Goal: Transaction & Acquisition: Purchase product/service

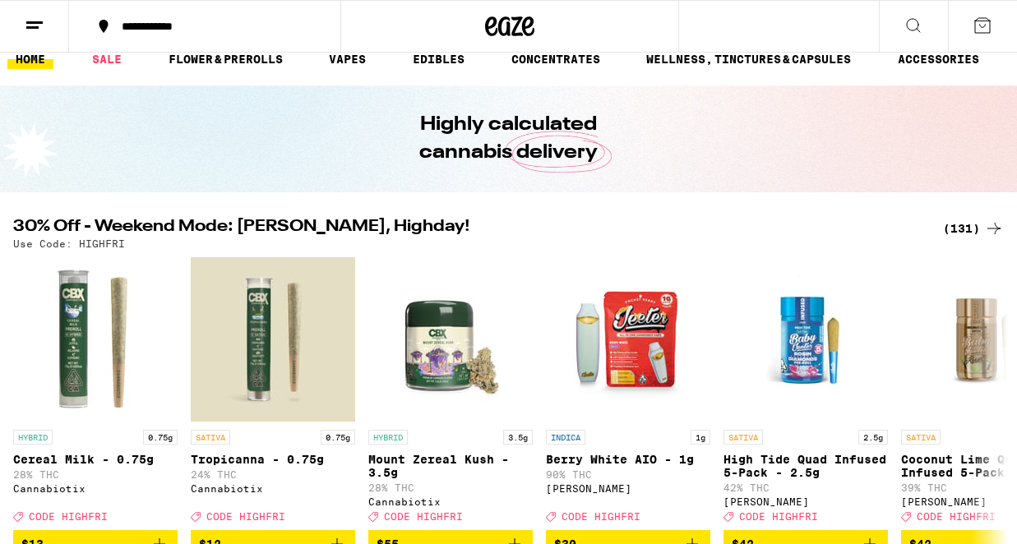
scroll to position [31, 0]
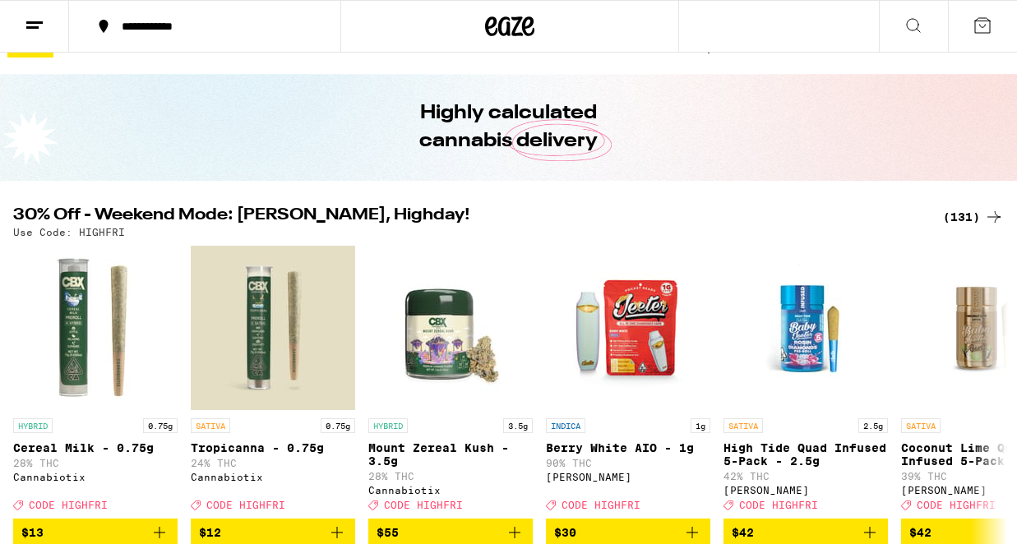
click at [980, 208] on div "(131)" at bounding box center [973, 217] width 61 height 20
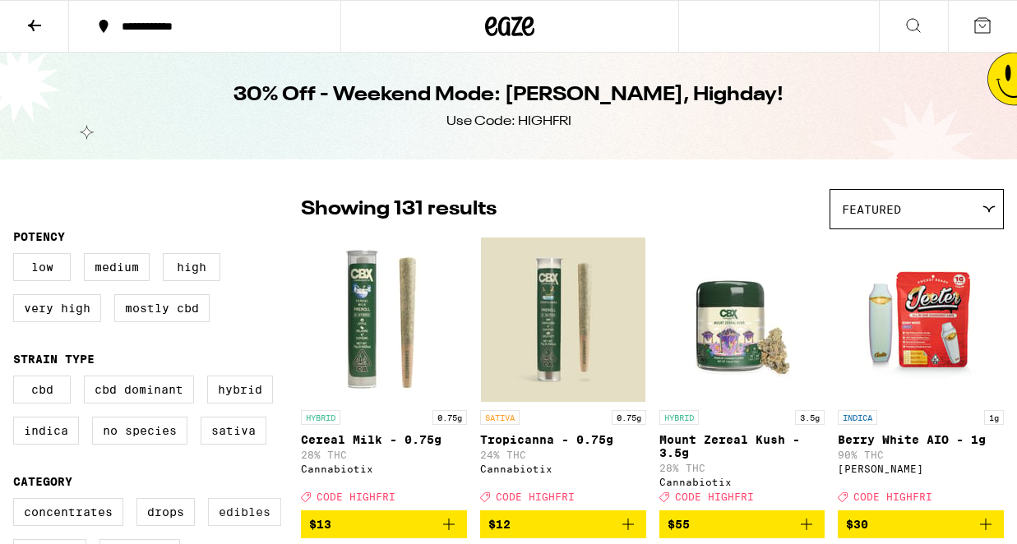
click at [237, 523] on label "Edibles" at bounding box center [244, 512] width 73 height 28
click at [17, 502] on input "Edibles" at bounding box center [16, 501] width 1 height 1
checkbox input "true"
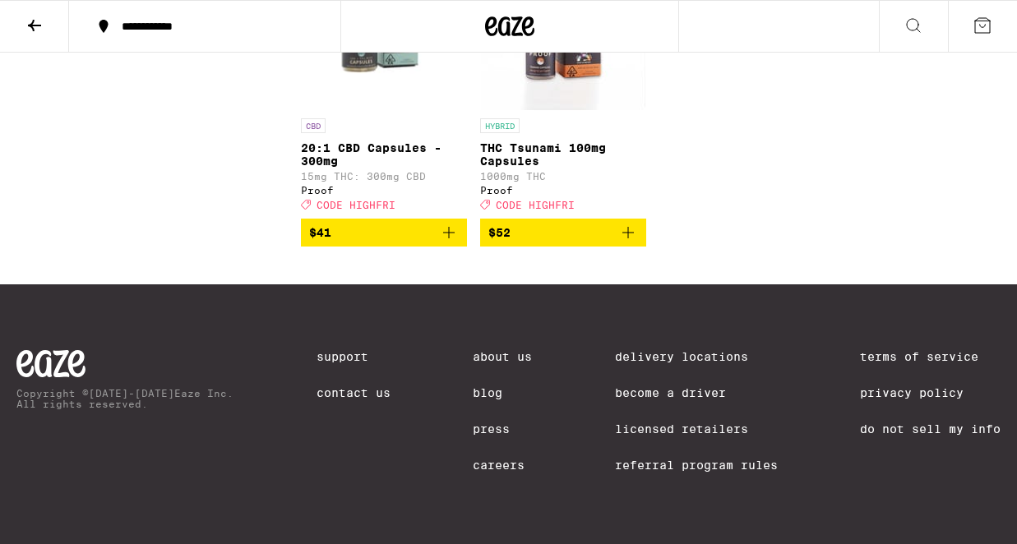
scroll to position [5666, 0]
